Goal: Task Accomplishment & Management: Manage account settings

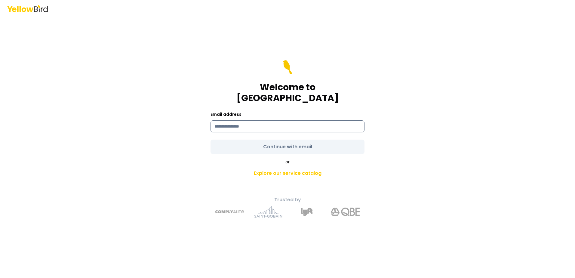
click at [262, 123] on input at bounding box center [288, 126] width 154 height 12
type input "**********"
click at [280, 140] on form "**********" at bounding box center [288, 107] width 154 height 94
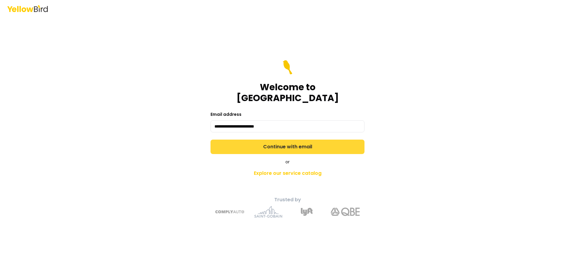
click at [247, 140] on button "Continue with email" at bounding box center [288, 147] width 154 height 14
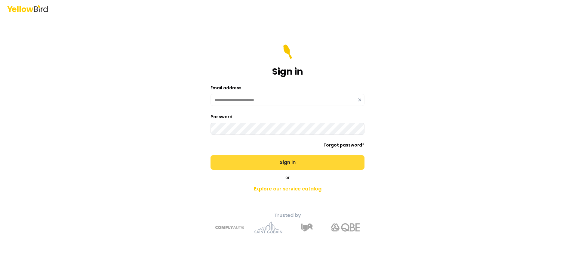
click at [259, 162] on button "Sign in" at bounding box center [288, 162] width 154 height 14
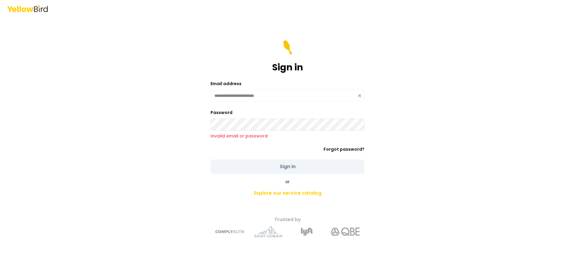
click at [209, 125] on div "**********" at bounding box center [287, 147] width 221 height 190
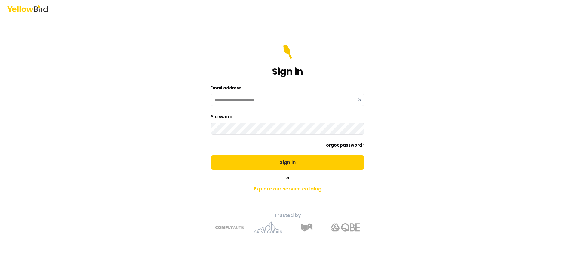
click at [211, 155] on button "Sign in" at bounding box center [288, 162] width 154 height 14
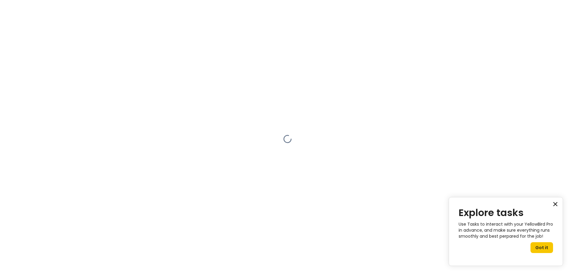
click at [556, 202] on button "×" at bounding box center [556, 204] width 6 height 10
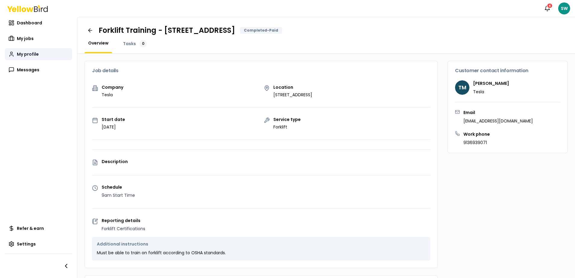
click at [30, 52] on span "My profile" at bounding box center [28, 54] width 22 height 6
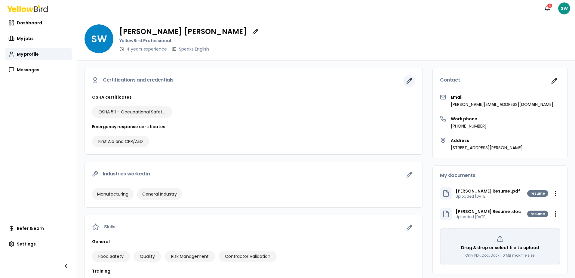
click at [408, 78] on icon "button" at bounding box center [409, 81] width 6 height 6
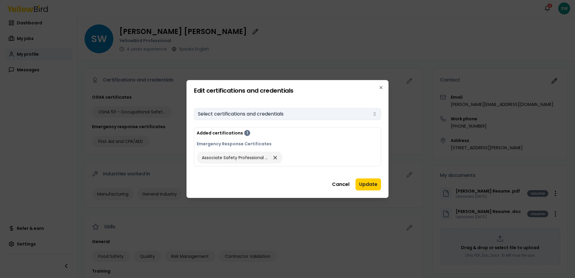
click at [254, 112] on button "Select certifications and credentials" at bounding box center [287, 114] width 187 height 12
click at [273, 91] on h2 "Edit certifications and credentials" at bounding box center [287, 91] width 187 height 6
click at [381, 85] on icon "button" at bounding box center [381, 87] width 5 height 5
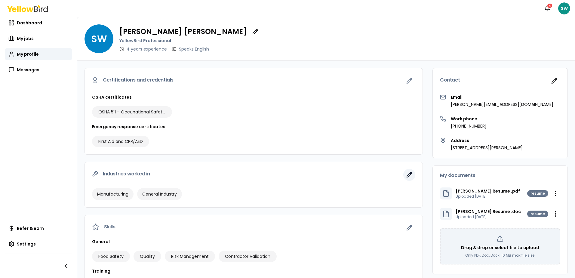
click at [406, 174] on icon "button" at bounding box center [409, 175] width 6 height 6
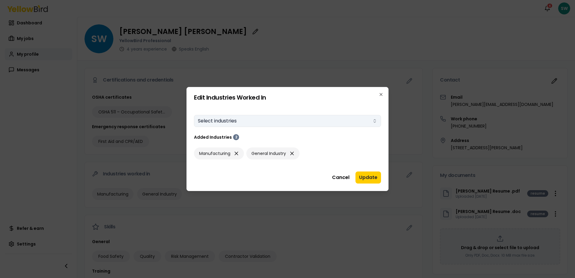
click at [251, 118] on button "Select industries" at bounding box center [287, 121] width 187 height 12
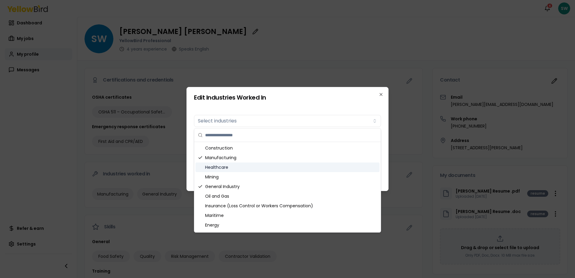
click at [218, 169] on div "Healthcare" at bounding box center [288, 167] width 184 height 10
click at [288, 100] on div "Edit Industries Worked In Industries worked in Select industries Added Industri…" at bounding box center [288, 139] width 202 height 104
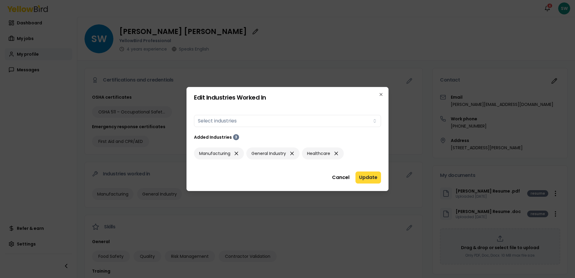
click at [375, 178] on button "Update" at bounding box center [369, 177] width 26 height 12
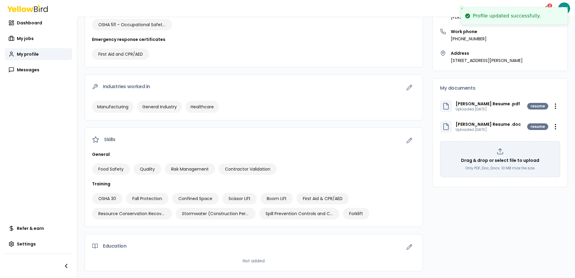
scroll to position [88, 0]
click at [406, 139] on icon "button" at bounding box center [409, 140] width 6 height 6
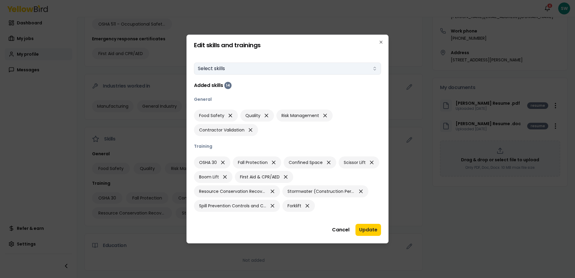
click at [350, 69] on button "Select skills" at bounding box center [287, 69] width 187 height 12
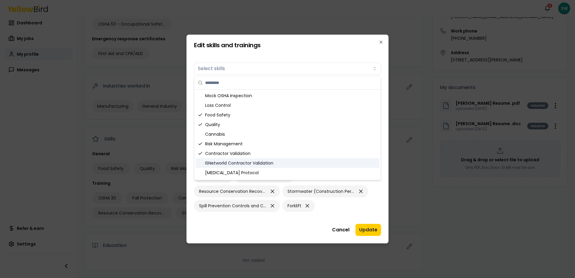
click at [233, 166] on div "ISNetworld Contractor Validation" at bounding box center [288, 163] width 184 height 10
click at [245, 164] on div "ISNetworld Contractor Validation" at bounding box center [288, 163] width 184 height 10
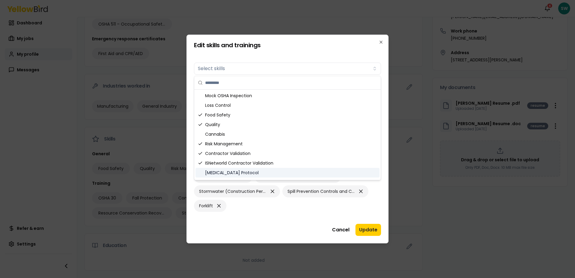
click at [245, 173] on div "[MEDICAL_DATA] Protocol" at bounding box center [288, 173] width 184 height 10
click at [228, 172] on div "[MEDICAL_DATA] Protocol" at bounding box center [288, 173] width 184 height 10
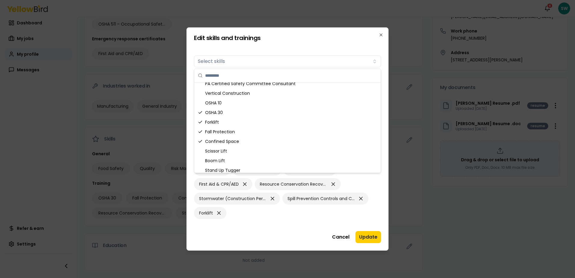
scroll to position [147, 0]
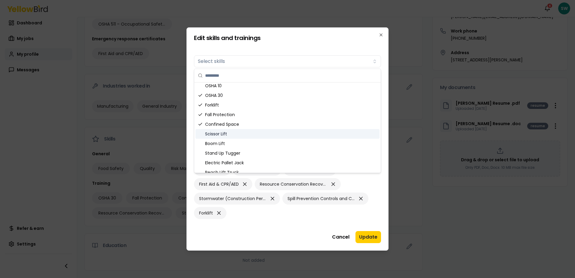
click at [212, 133] on div "Scissor Lift" at bounding box center [288, 134] width 184 height 10
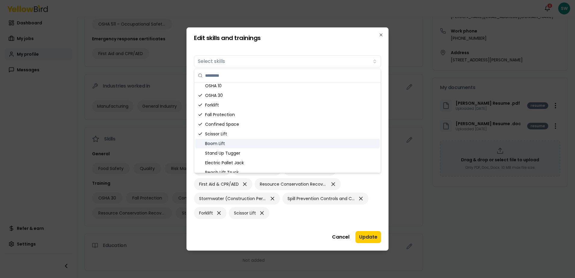
click at [210, 142] on div "Boom Lift" at bounding box center [288, 144] width 184 height 10
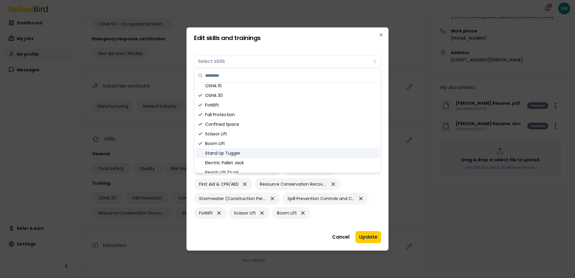
click at [212, 152] on div "Stand Up Tugger" at bounding box center [288, 153] width 184 height 10
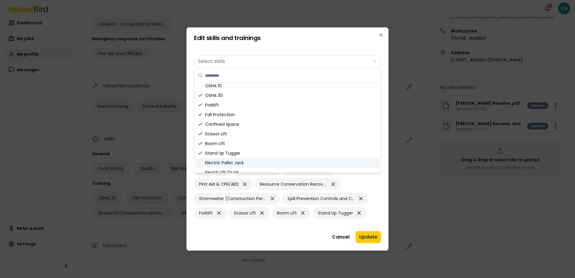
click at [214, 164] on div "Electric Pallet Jack" at bounding box center [288, 163] width 184 height 10
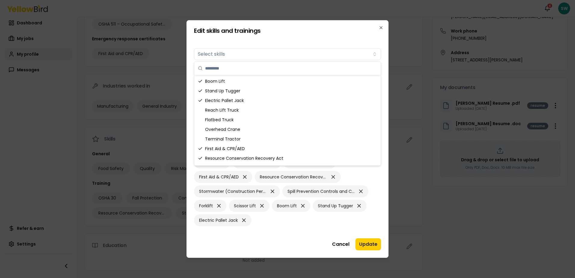
scroll to position [210, 0]
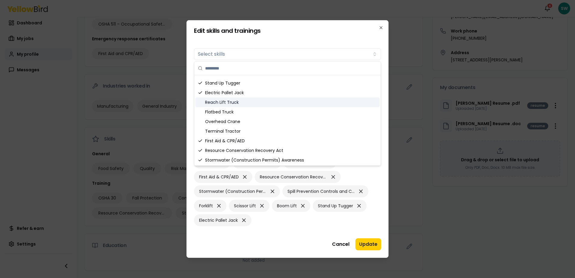
click at [212, 102] on div "Reach Lift Truck" at bounding box center [288, 102] width 184 height 10
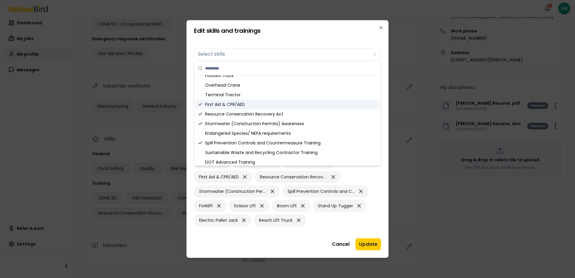
scroll to position [249, 0]
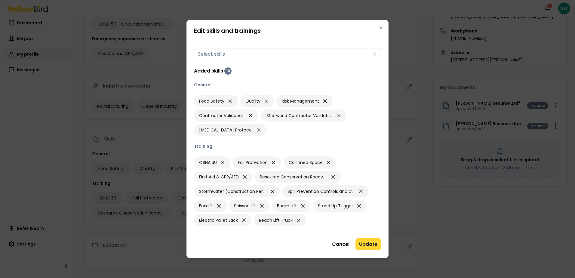
click at [369, 242] on button "Update" at bounding box center [369, 244] width 26 height 12
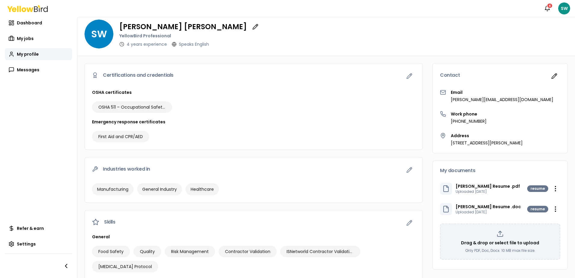
scroll to position [0, 0]
